Goal: Task Accomplishment & Management: Complete application form

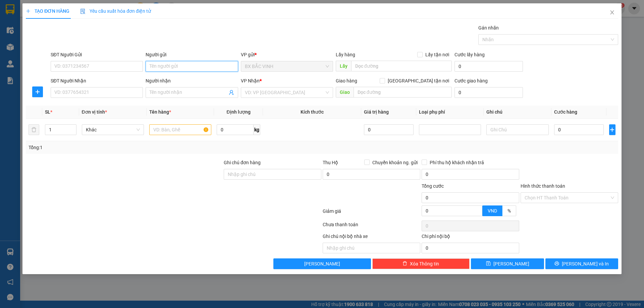
click at [178, 66] on input "Người gửi" at bounding box center [192, 66] width 92 height 11
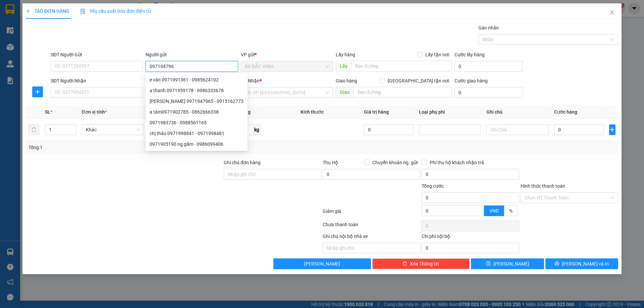
type input "0971947965"
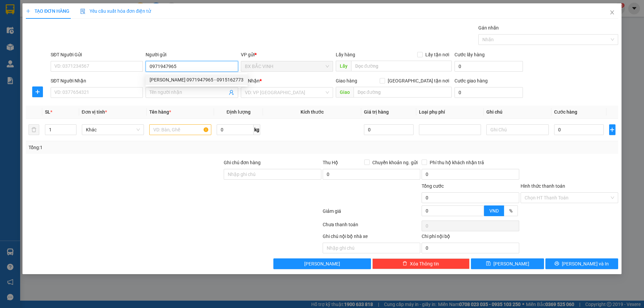
click at [182, 80] on div "[PERSON_NAME] 0971947965 - 0915162773" at bounding box center [197, 79] width 94 height 7
type input "0915162773"
type input "C"
click at [189, 80] on div "[PERSON_NAME] 0971947965 - 0915162773" at bounding box center [197, 79] width 94 height 7
type input "[PERSON_NAME] 0971947965"
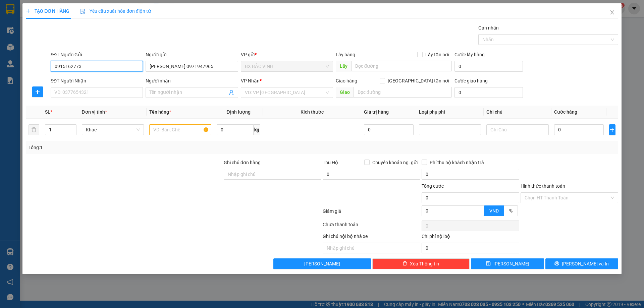
click at [106, 64] on input "0915162773" at bounding box center [97, 66] width 92 height 11
type input "0"
type input "0971947965"
click at [125, 81] on div "0971947965 - em loan" at bounding box center [97, 79] width 84 height 7
type input "em loan"
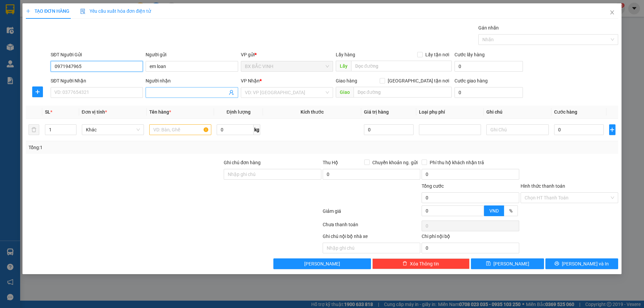
type input "0971947965"
click at [233, 93] on icon "user-add" at bounding box center [231, 92] width 5 height 5
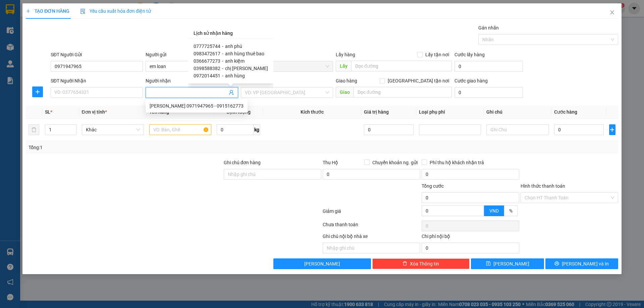
click at [241, 59] on span "anh kiệm" at bounding box center [234, 60] width 19 height 5
type input "0366677273"
type input "anh kiệm"
type input "vp"
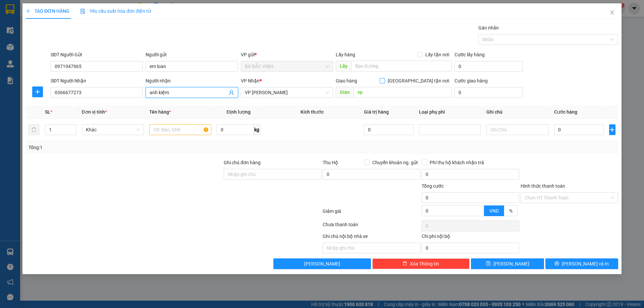
click at [423, 80] on span "[GEOGRAPHIC_DATA] tận nơi" at bounding box center [418, 80] width 67 height 7
click at [384, 80] on input "[GEOGRAPHIC_DATA] tận nơi" at bounding box center [382, 80] width 5 height 5
checkbox input "true"
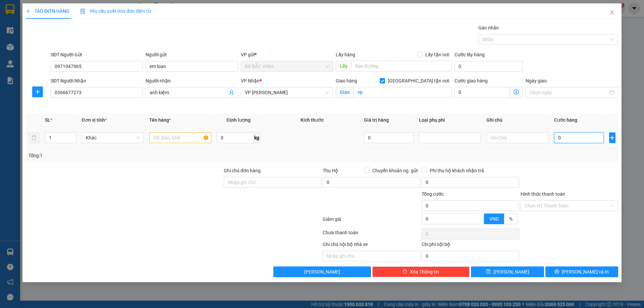
click at [592, 139] on input "0" at bounding box center [579, 138] width 50 height 11
type input "4"
type input "40"
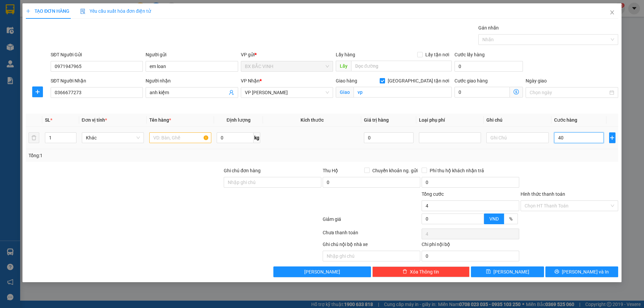
type input "40"
type input "400"
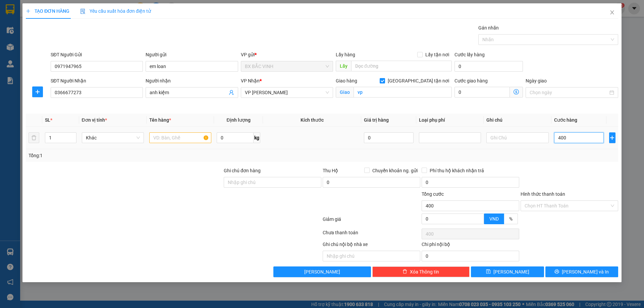
type input "4.000"
type input "40.000"
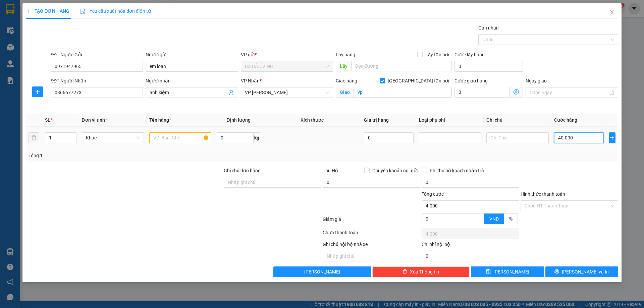
type input "40.000"
click at [170, 138] on input "text" at bounding box center [180, 138] width 62 height 11
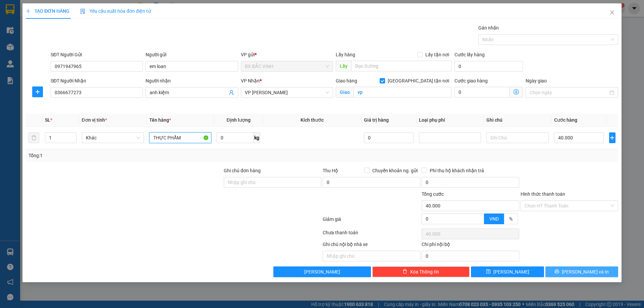
type input "THỰC PHẨM"
click at [586, 271] on span "[PERSON_NAME] và In" at bounding box center [585, 271] width 47 height 7
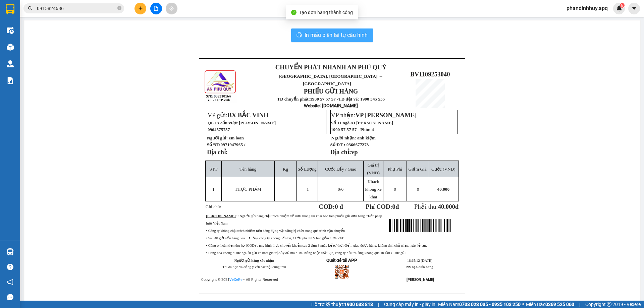
click at [325, 35] on span "In mẫu biên lai tự cấu hình" at bounding box center [336, 35] width 63 height 8
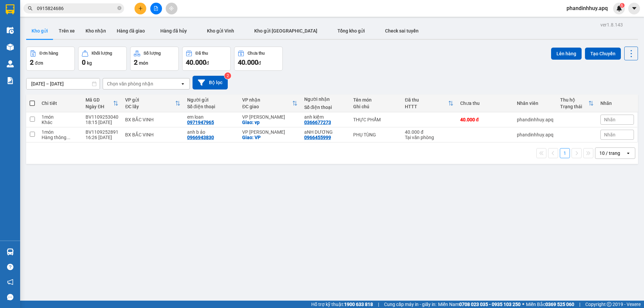
drag, startPoint x: 452, startPoint y: 259, endPoint x: 602, endPoint y: 240, distance: 150.8
click at [602, 240] on div "ver 1.8.143 Kho gửi Trên xe Kho nhận Hàng đã giao Hàng đã hủy Kho gửi Vinh Kho …" at bounding box center [331, 174] width 617 height 308
click at [580, 134] on button at bounding box center [584, 135] width 9 height 12
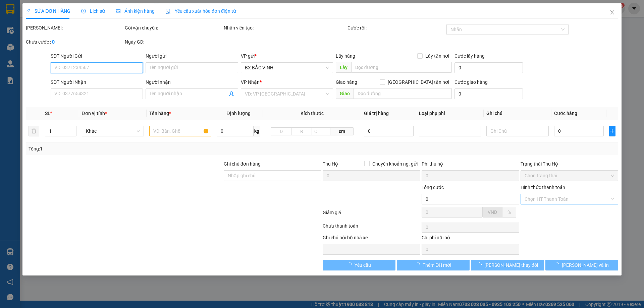
type input "0966943830"
type input "anh b ảo"
type input "0966455999"
type input "aNH DƯƠNG"
checkbox input "true"
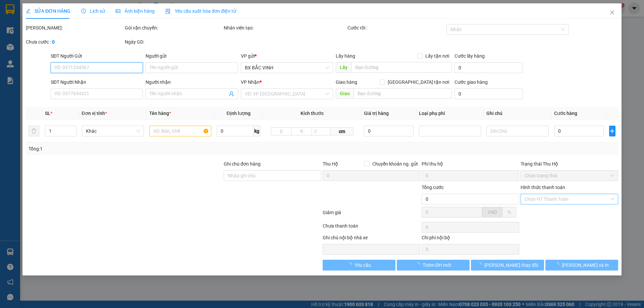
type input "VP"
type input "40.000"
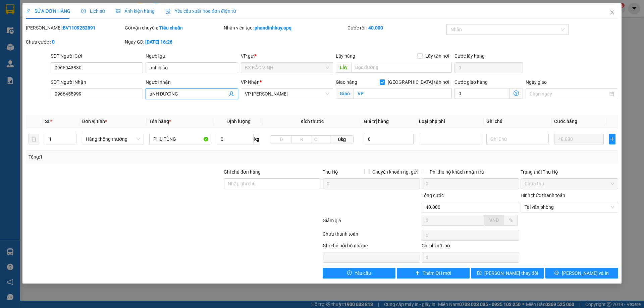
click at [178, 93] on input "aNH DƯƠNG" at bounding box center [188, 93] width 77 height 7
type input "a"
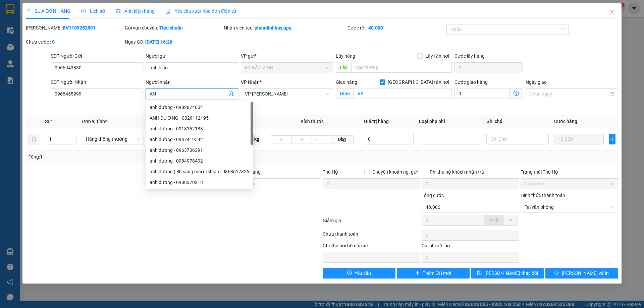
type input "A"
type input "ANH DƯƠNG"
click at [582, 274] on span "[PERSON_NAME] và In" at bounding box center [585, 273] width 47 height 7
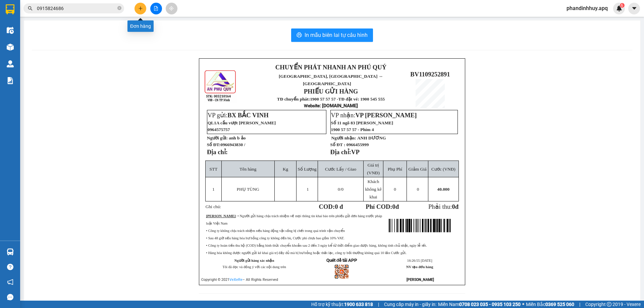
click at [140, 8] on icon "plus" at bounding box center [141, 8] width 4 height 0
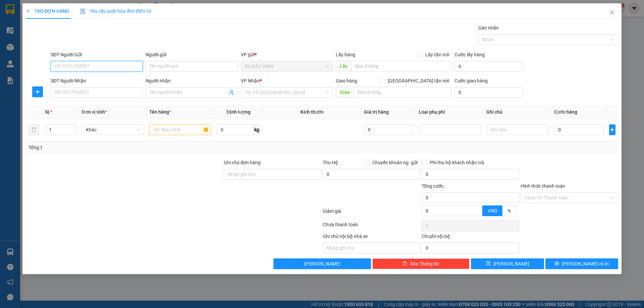
drag, startPoint x: 101, startPoint y: 66, endPoint x: 109, endPoint y: 65, distance: 8.4
click at [101, 65] on input "SĐT Người Gửi" at bounding box center [97, 66] width 92 height 11
type input "0359561862"
click at [126, 79] on div "0359561862 - A [PERSON_NAME]" at bounding box center [97, 79] width 84 height 7
type input "A [PERSON_NAME]"
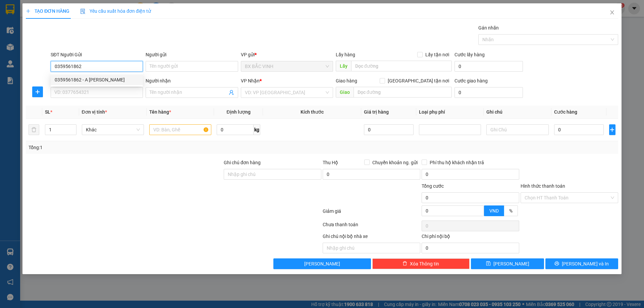
checkbox input "true"
type input "VPTC"
type input "0359561862"
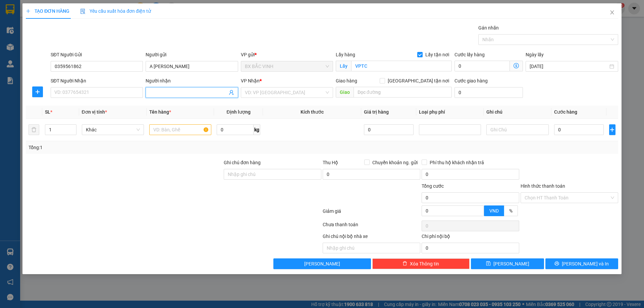
click at [231, 94] on icon "user-add" at bounding box center [231, 92] width 5 height 5
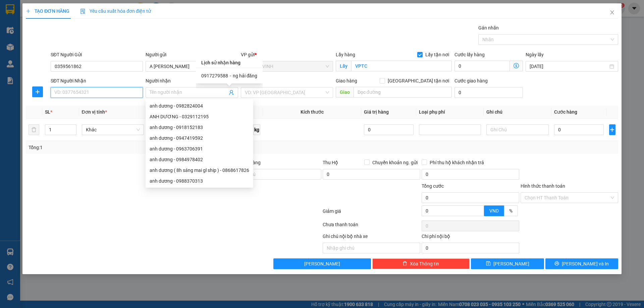
click at [78, 94] on input "SĐT Người Nhận" at bounding box center [97, 92] width 92 height 11
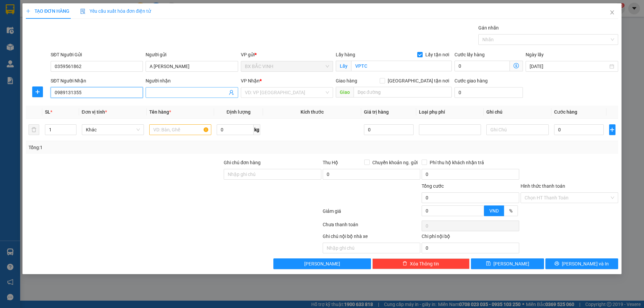
type input "0989131355"
click at [217, 88] on span at bounding box center [192, 92] width 92 height 11
click at [198, 92] on input "LÊ ANH HA0" at bounding box center [188, 92] width 77 height 7
type input "[PERSON_NAME]"
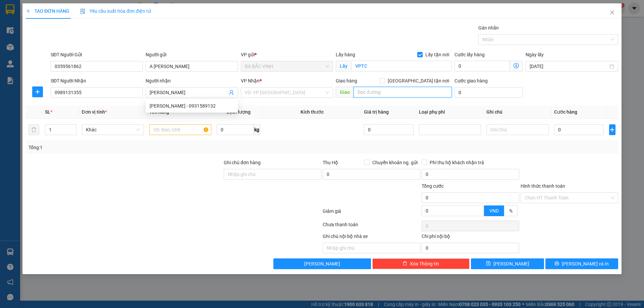
click at [425, 92] on input "text" at bounding box center [403, 92] width 98 height 11
click at [422, 79] on span "[GEOGRAPHIC_DATA] tận nơi" at bounding box center [418, 80] width 67 height 7
click at [384, 79] on input "[GEOGRAPHIC_DATA] tận nơi" at bounding box center [382, 80] width 5 height 5
checkbox input "true"
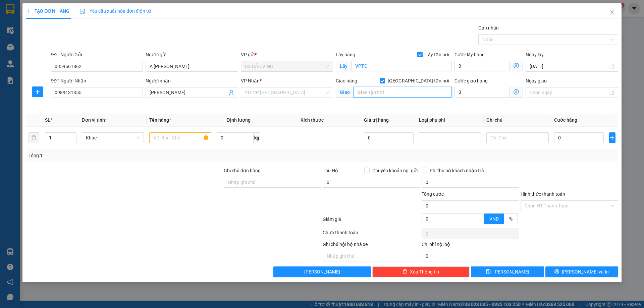
click at [410, 95] on input "text" at bounding box center [403, 92] width 98 height 11
type input "VIỆN PHÁP Y QUỐC GIA NGÕ 727 TAM TRINH HOÀNG [PERSON_NAME]"
click at [515, 92] on icon "dollar-circle" at bounding box center [516, 91] width 5 height 5
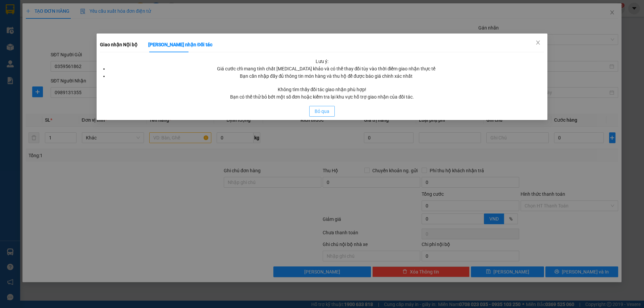
click at [331, 111] on button "Bỏ qua" at bounding box center [321, 111] width 25 height 11
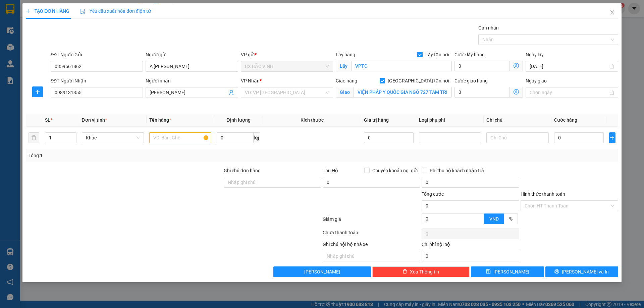
click at [516, 91] on icon "dollar-circle" at bounding box center [516, 91] width 5 height 5
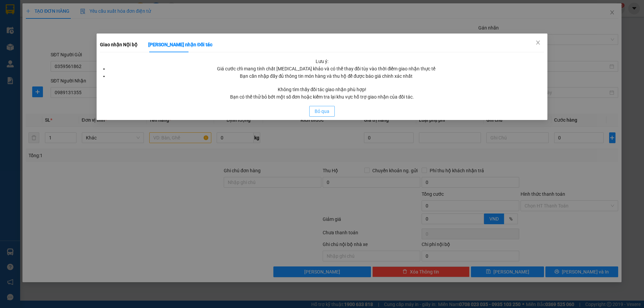
click at [318, 112] on span "Bỏ qua" at bounding box center [322, 111] width 15 height 7
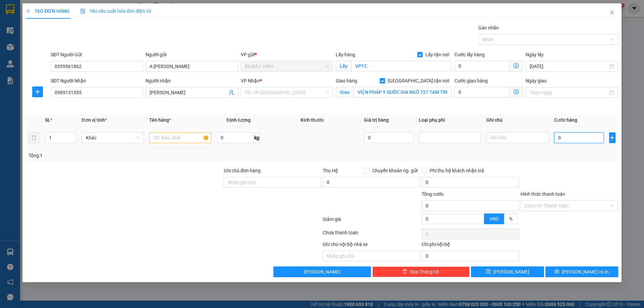
click at [579, 141] on input "0" at bounding box center [579, 138] width 50 height 11
type input "4"
type input "40"
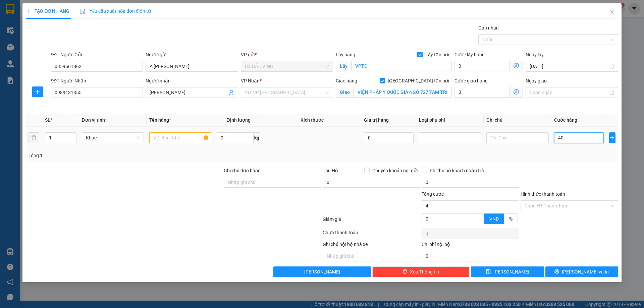
type input "40"
type input "400"
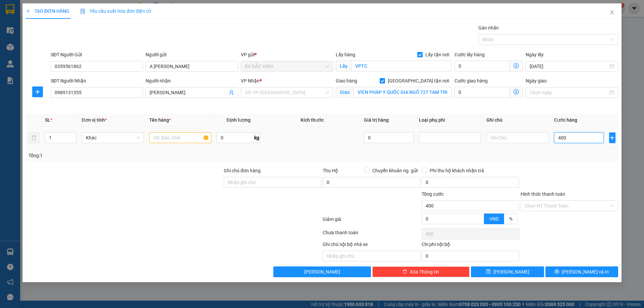
type input "4.000"
type input "40.000"
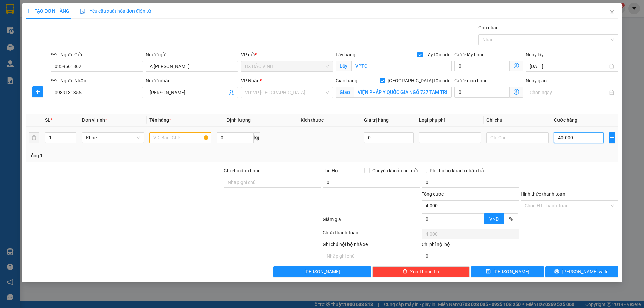
type input "40.000"
click at [177, 136] on input "text" at bounding box center [180, 138] width 62 height 11
type input "m"
type input "giám định"
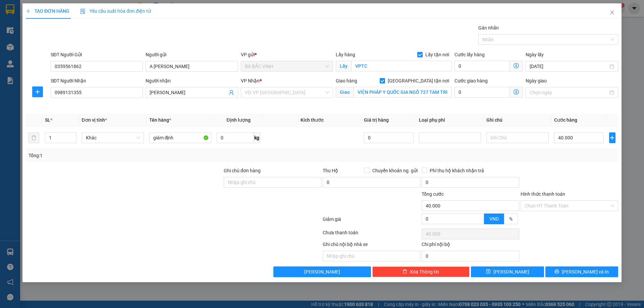
click at [517, 91] on icon "dollar-circle" at bounding box center [516, 91] width 5 height 5
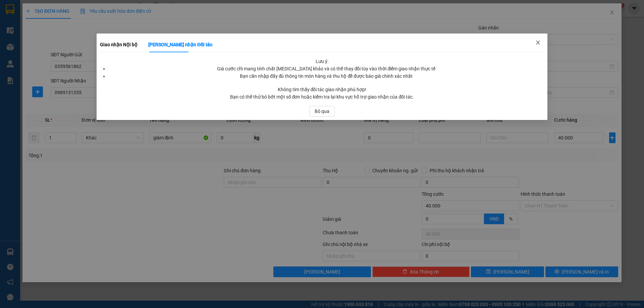
click at [539, 43] on icon "close" at bounding box center [537, 42] width 5 height 5
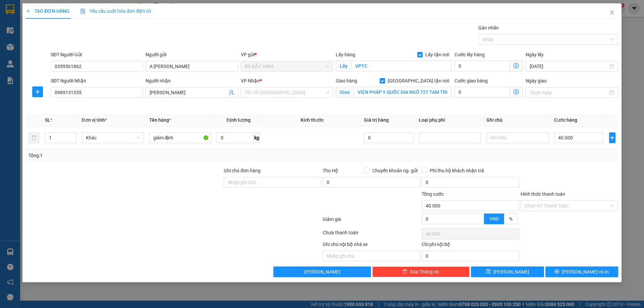
click at [515, 92] on icon "dollar-circle" at bounding box center [516, 91] width 5 height 5
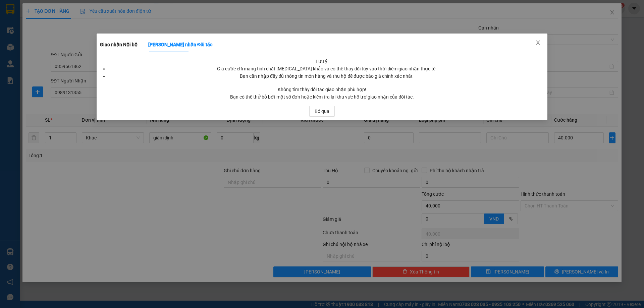
click at [533, 42] on span "Close" at bounding box center [538, 43] width 19 height 19
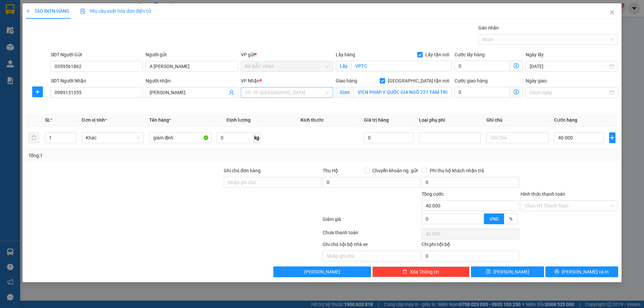
click at [329, 92] on div "VD: VP [GEOGRAPHIC_DATA]" at bounding box center [287, 92] width 92 height 11
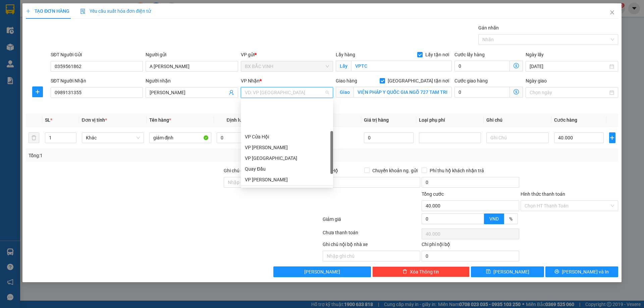
scroll to position [67, 0]
click at [268, 145] on div "VP [PERSON_NAME]" at bounding box center [287, 146] width 84 height 7
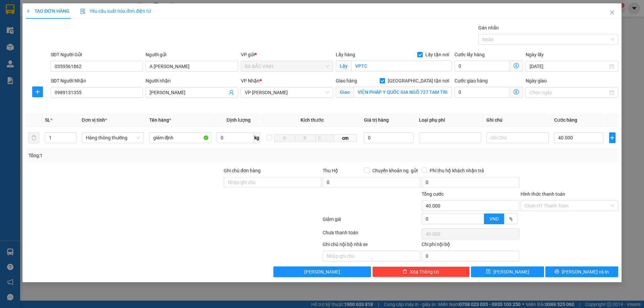
click at [517, 92] on icon "dollar-circle" at bounding box center [516, 91] width 5 height 5
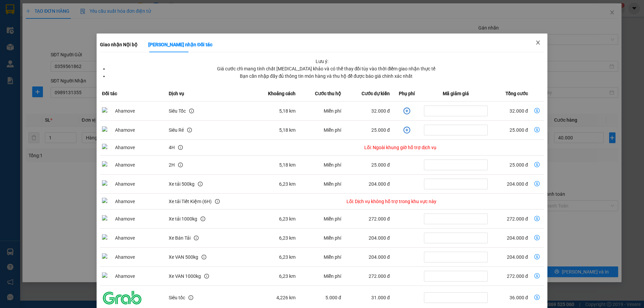
click at [533, 40] on span "Close" at bounding box center [538, 43] width 19 height 19
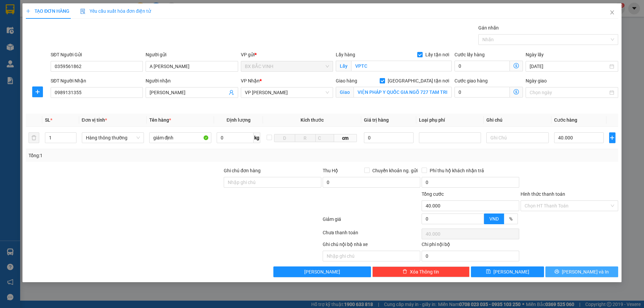
click at [583, 268] on span "[PERSON_NAME] và In" at bounding box center [585, 271] width 47 height 7
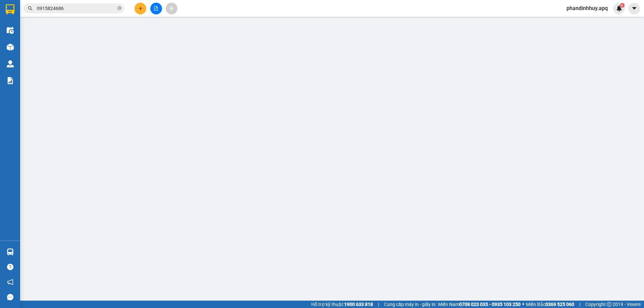
type input "0966943830"
type input "anh b ảo"
type input "0966455999"
type input "ANH DƯƠNG"
checkbox input "true"
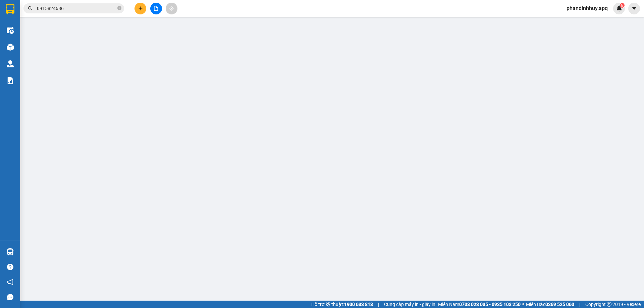
type input "VP"
type input "40.000"
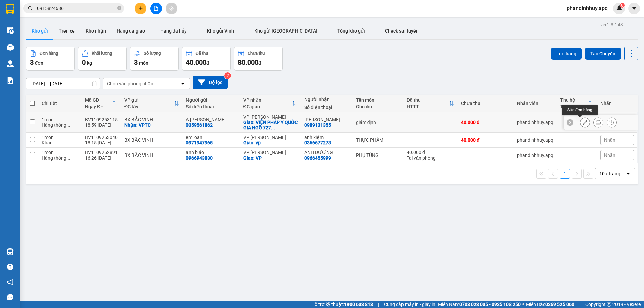
click at [583, 124] on icon at bounding box center [585, 122] width 5 height 5
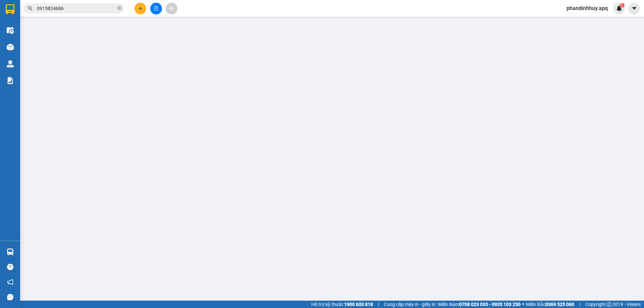
type input "0359561862"
type input "A [PERSON_NAME]"
checkbox input "true"
type input "VPTC"
type input "0989131355"
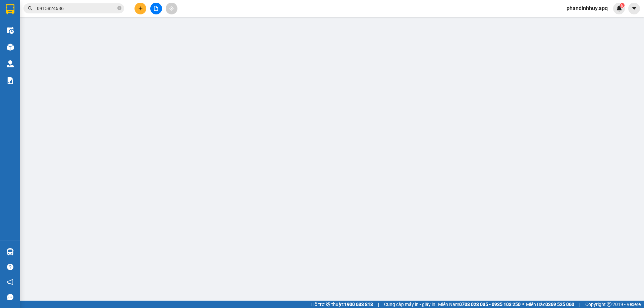
type input "[PERSON_NAME]"
checkbox input "true"
type input "VIỆN PHÁP Y QUỐC GIA NGÕ 727 TAM TRINH HOÀNG [PERSON_NAME]"
type input "40.000"
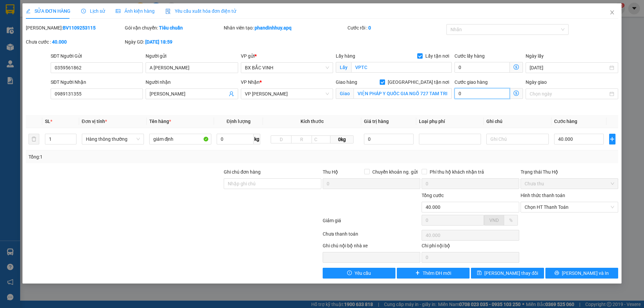
click at [467, 94] on input "0" at bounding box center [482, 93] width 55 height 11
type input "3"
type input "40.003"
type input "30"
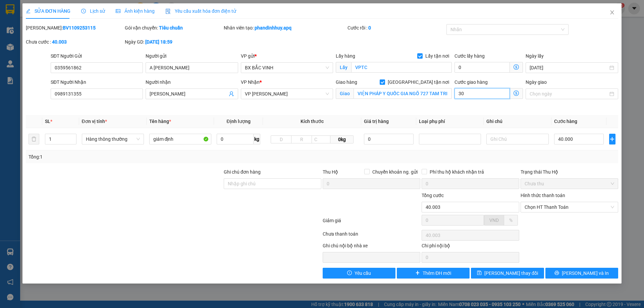
type input "40.030"
type input "300"
type input "40.300"
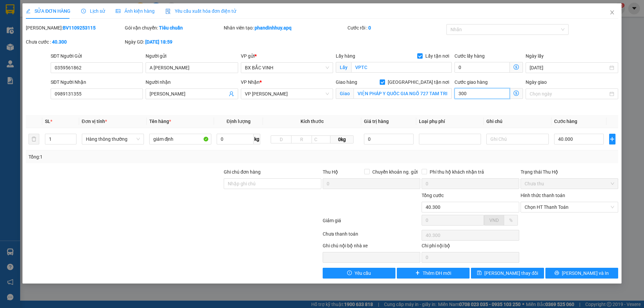
type input "3.000"
type input "43.000"
type input "30.000"
type input "70.000"
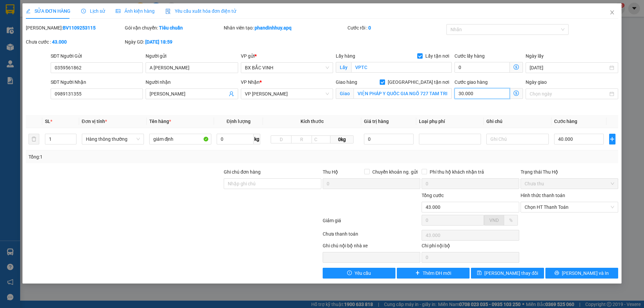
type input "70.000"
click at [571, 207] on span "Chọn HT Thanh Toán" at bounding box center [570, 207] width 90 height 10
type input "30.000"
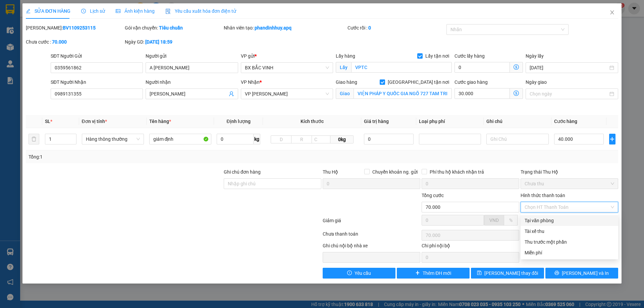
click at [561, 220] on div "Tại văn phòng" at bounding box center [570, 220] width 90 height 7
type input "0"
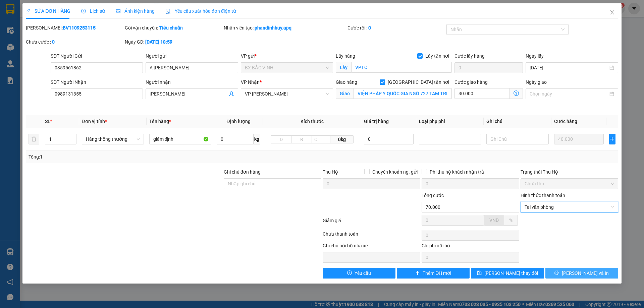
click at [579, 273] on span "[PERSON_NAME] và In" at bounding box center [585, 273] width 47 height 7
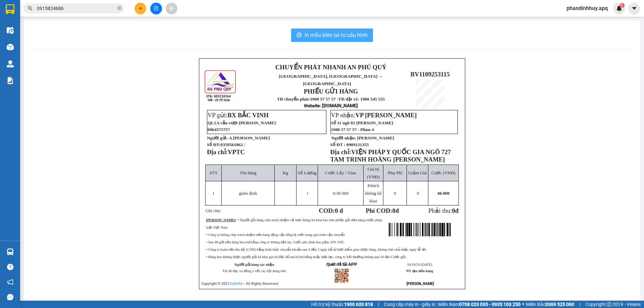
click at [352, 35] on span "In mẫu biên lai tự cấu hình" at bounding box center [336, 35] width 63 height 8
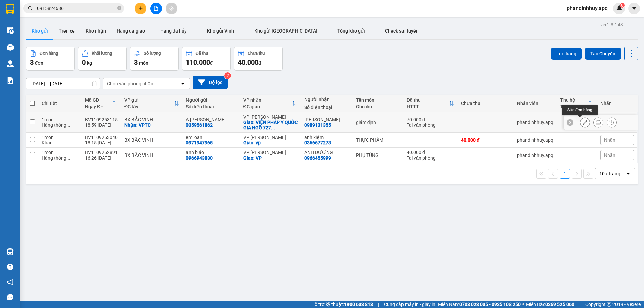
click at [583, 122] on icon at bounding box center [585, 122] width 5 height 5
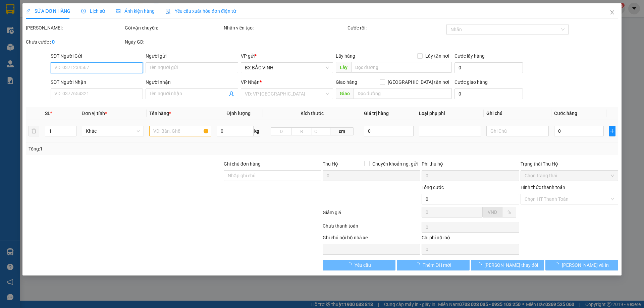
type input "0359561862"
type input "A [PERSON_NAME]"
checkbox input "true"
type input "VPTC"
type input "0989131355"
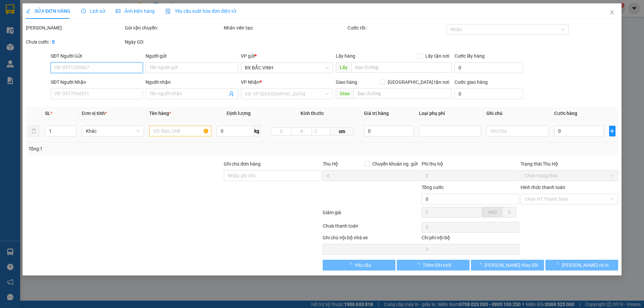
type input "[PERSON_NAME]"
checkbox input "true"
type input "VIỆN PHÁP Y QUỐC GIA NGÕ 727 TAM TRINH HOÀNG [PERSON_NAME]"
type input "70.000"
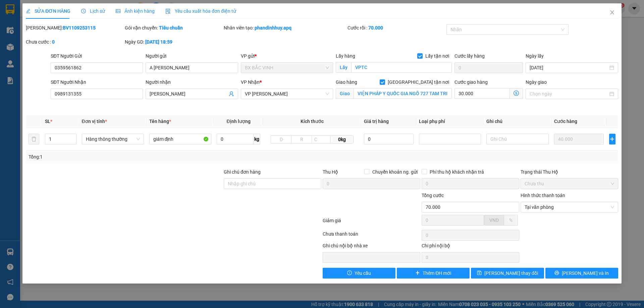
click at [517, 92] on icon "dollar-circle" at bounding box center [516, 93] width 5 height 5
